Goal: Information Seeking & Learning: Learn about a topic

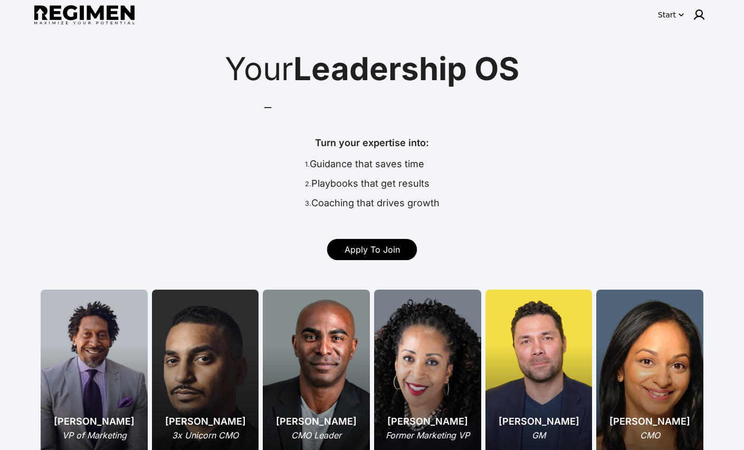
click at [680, 16] on icon "button" at bounding box center [681, 14] width 11 height 11
click at [700, 13] on div at bounding box center [372, 225] width 744 height 450
click at [697, 16] on img at bounding box center [698, 14] width 13 height 13
click at [424, 88] on div at bounding box center [372, 225] width 744 height 450
click at [307, 371] on div "[PERSON_NAME] CMO Leader" at bounding box center [316, 382] width 107 height 185
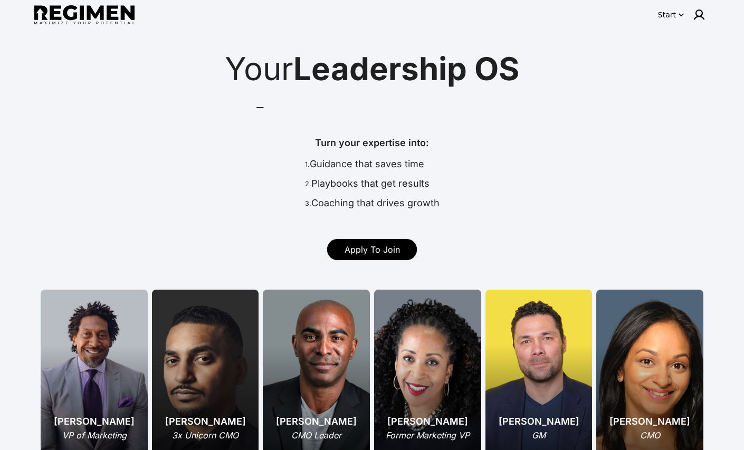
click at [97, 14] on img at bounding box center [84, 15] width 100 height 20
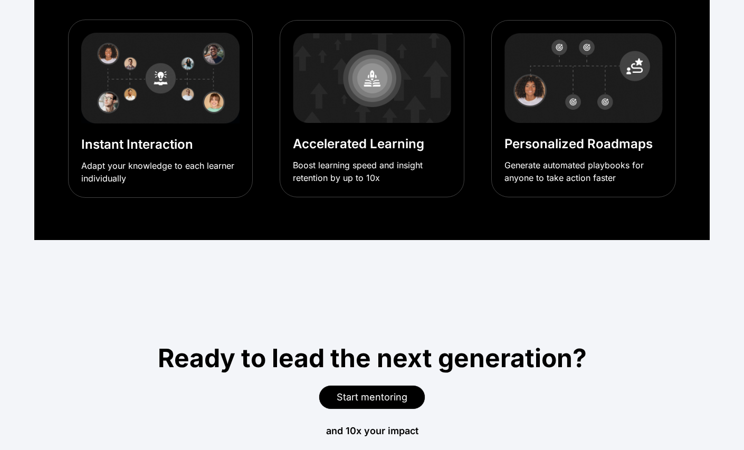
scroll to position [3882, 0]
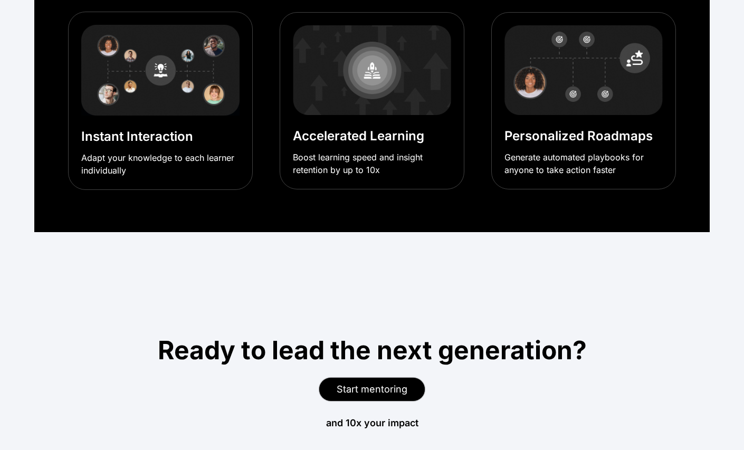
click at [355, 386] on span "Start mentoring" at bounding box center [371, 388] width 71 height 11
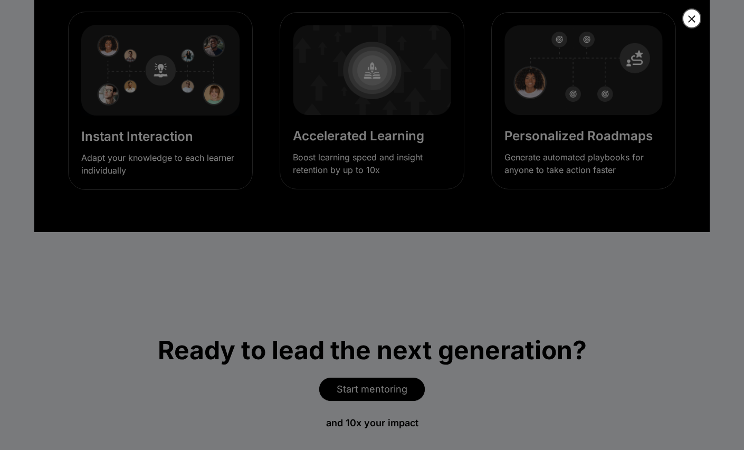
click at [688, 18] on icon "button" at bounding box center [691, 19] width 13 height 13
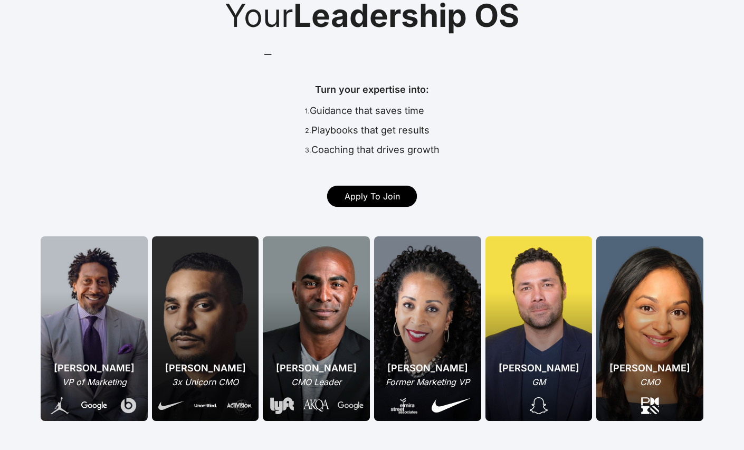
scroll to position [0, 0]
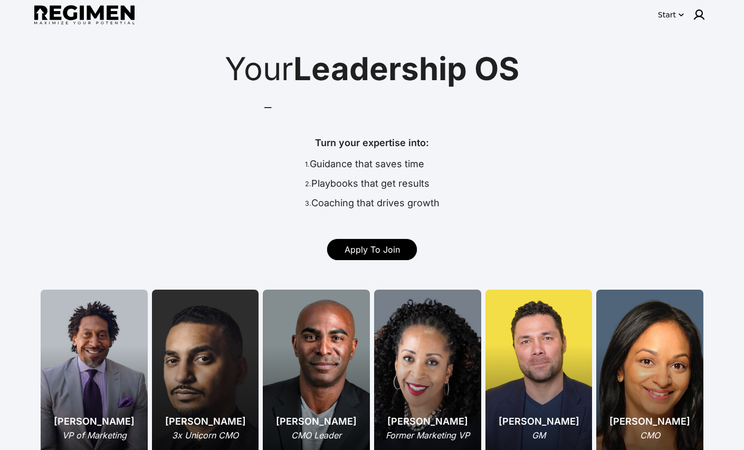
click at [433, 128] on div "Your Leadership OS Mentor leaders faster, at scale Coach leaders faster, at sca…" at bounding box center [371, 166] width 675 height 226
click at [373, 64] on span "Leadership OS" at bounding box center [406, 69] width 226 height 38
click at [352, 246] on span "Apply To Join" at bounding box center [371, 249] width 55 height 11
click at [684, 12] on icon "button" at bounding box center [681, 14] width 11 height 11
click at [563, 66] on div at bounding box center [372, 225] width 744 height 450
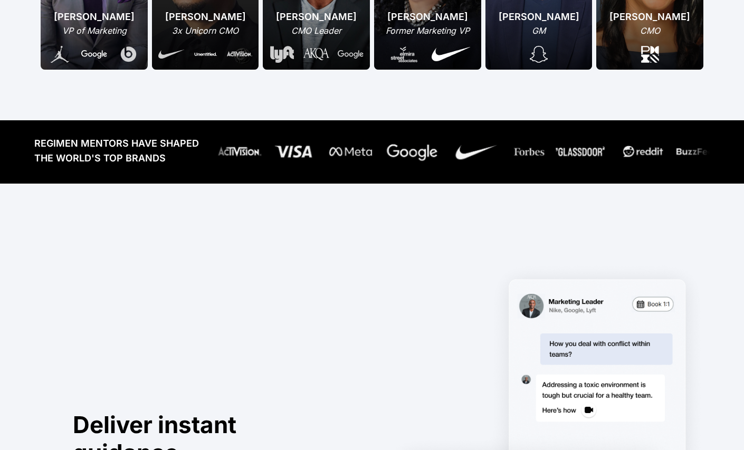
scroll to position [410, 0]
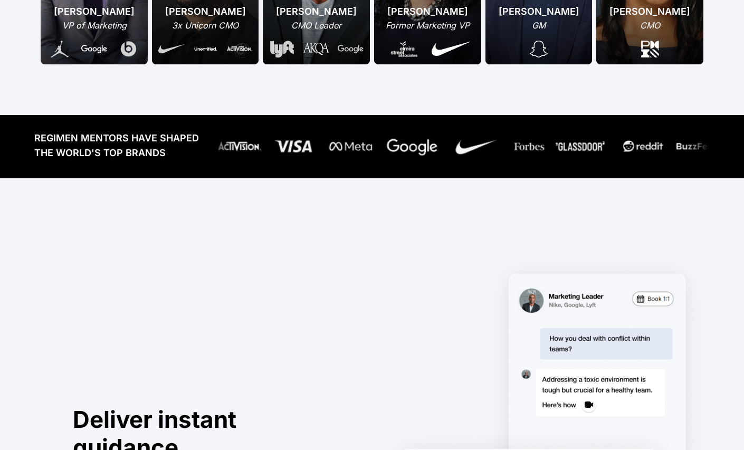
click at [530, 160] on div at bounding box center [458, 147] width 502 height 32
click at [532, 52] on img at bounding box center [538, 49] width 18 height 17
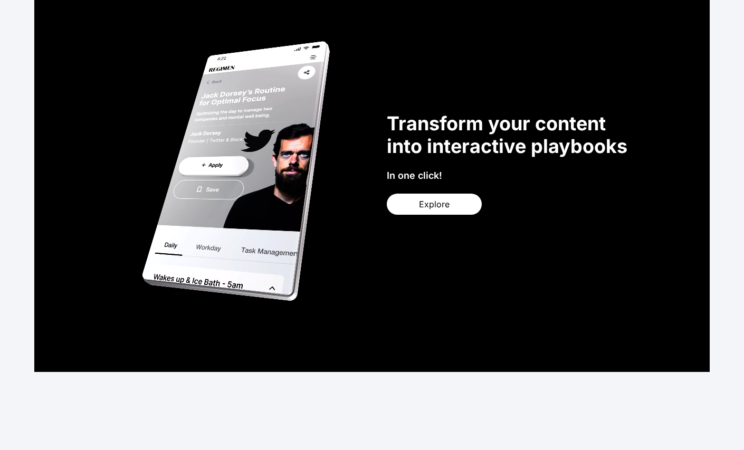
scroll to position [2030, 0]
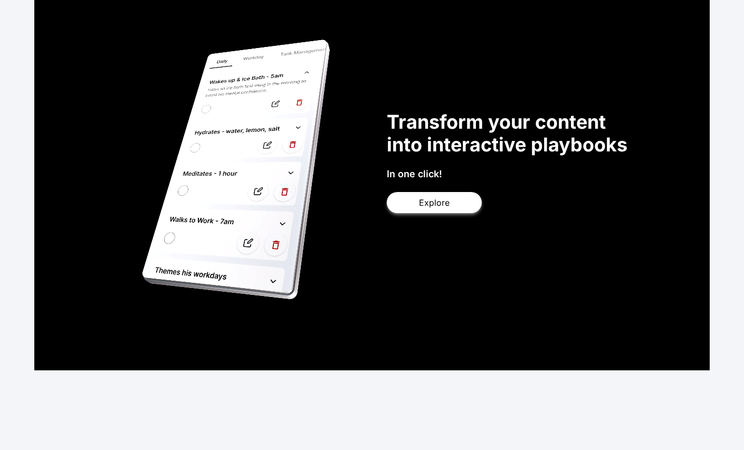
click at [443, 203] on span "Explore" at bounding box center [434, 202] width 31 height 13
